Goal: Information Seeking & Learning: Learn about a topic

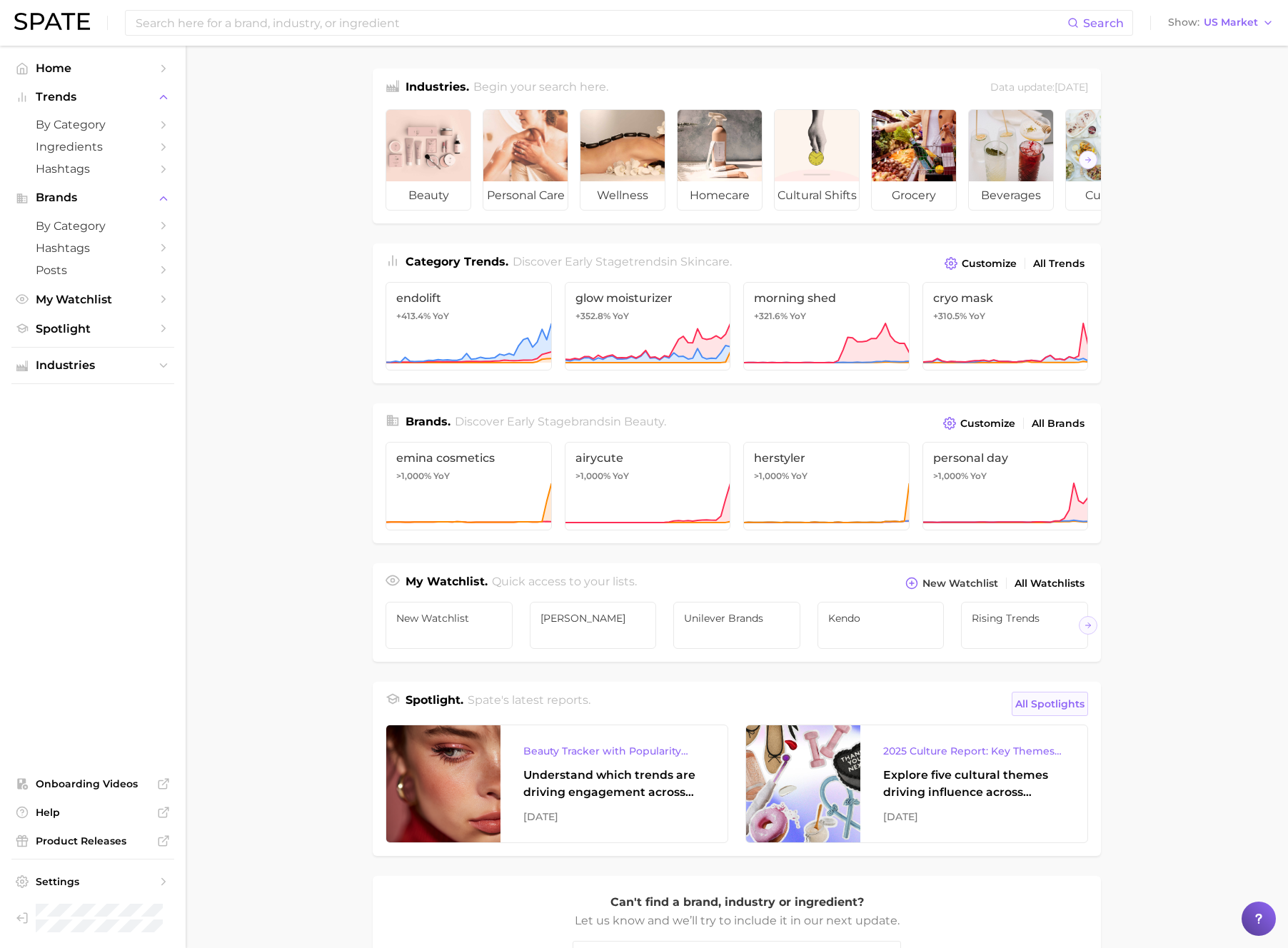
click at [1056, 701] on span "All Spotlights" at bounding box center [1050, 703] width 69 height 17
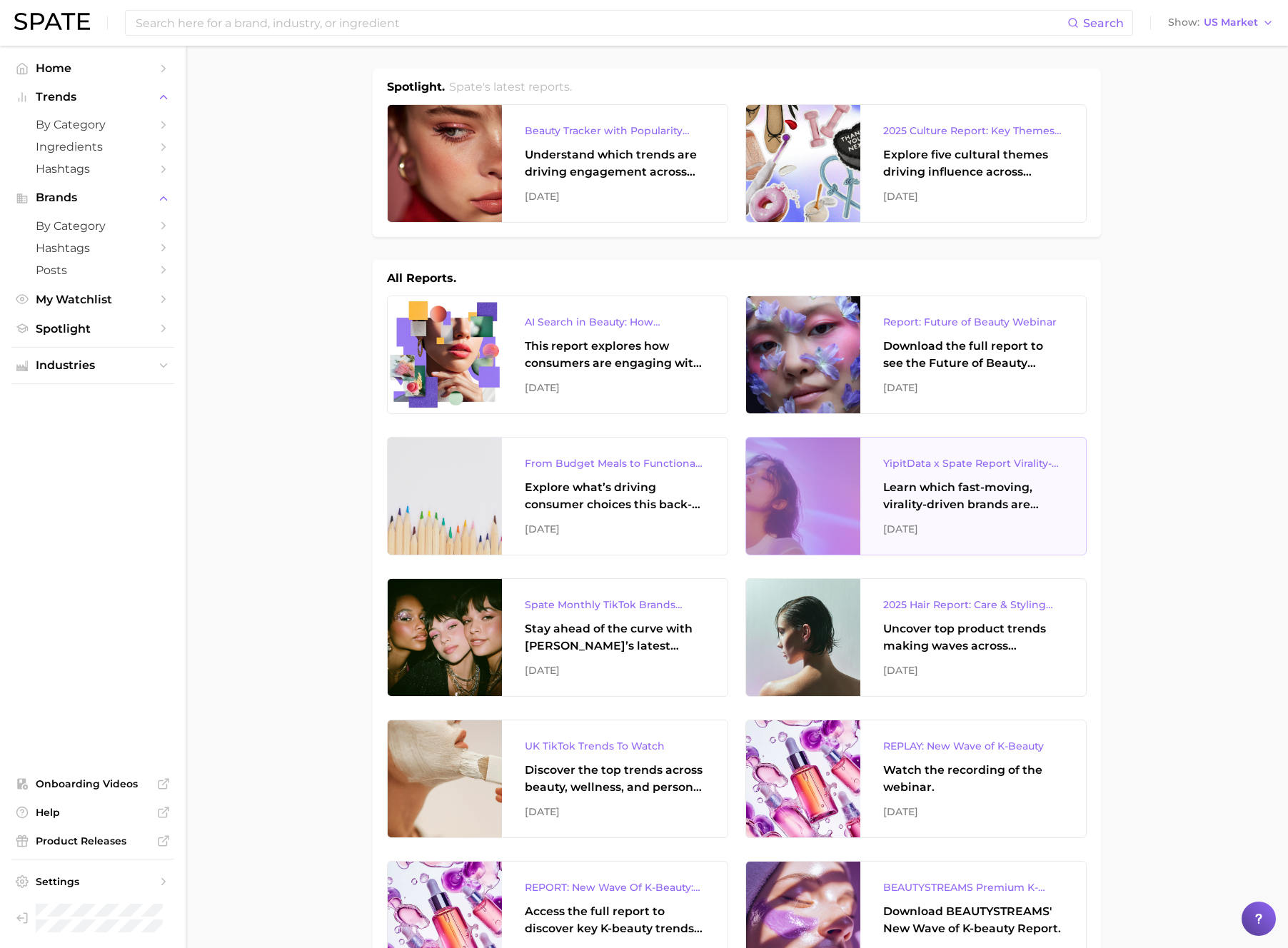
click at [1014, 513] on div "YipitData x Spate Report Virality-Driven Brands Are Taking a Slice of the Beaut…" at bounding box center [973, 496] width 226 height 117
